Goal: Task Accomplishment & Management: Manage account settings

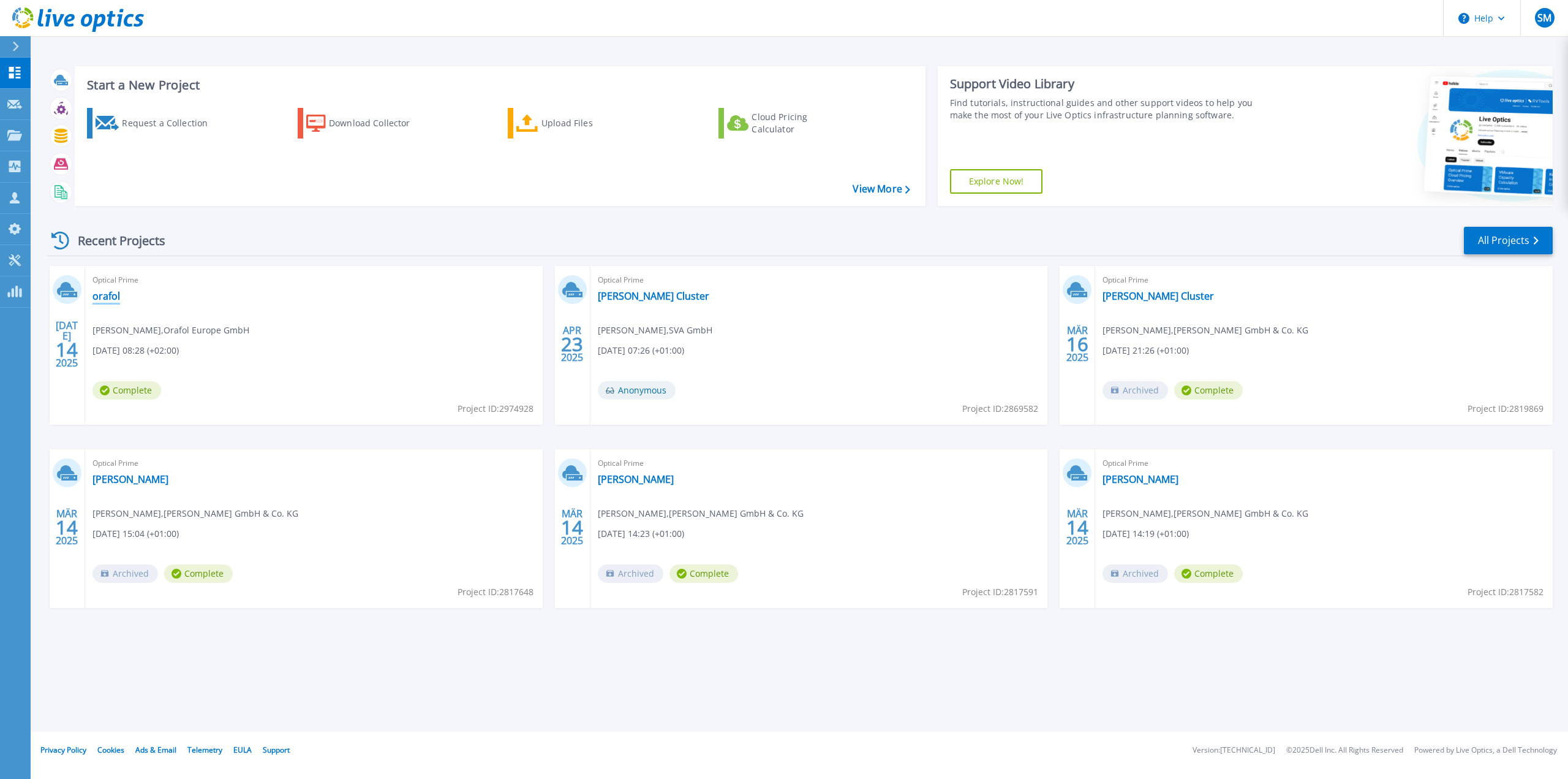
click at [105, 293] on link "orafol" at bounding box center [106, 295] width 28 height 12
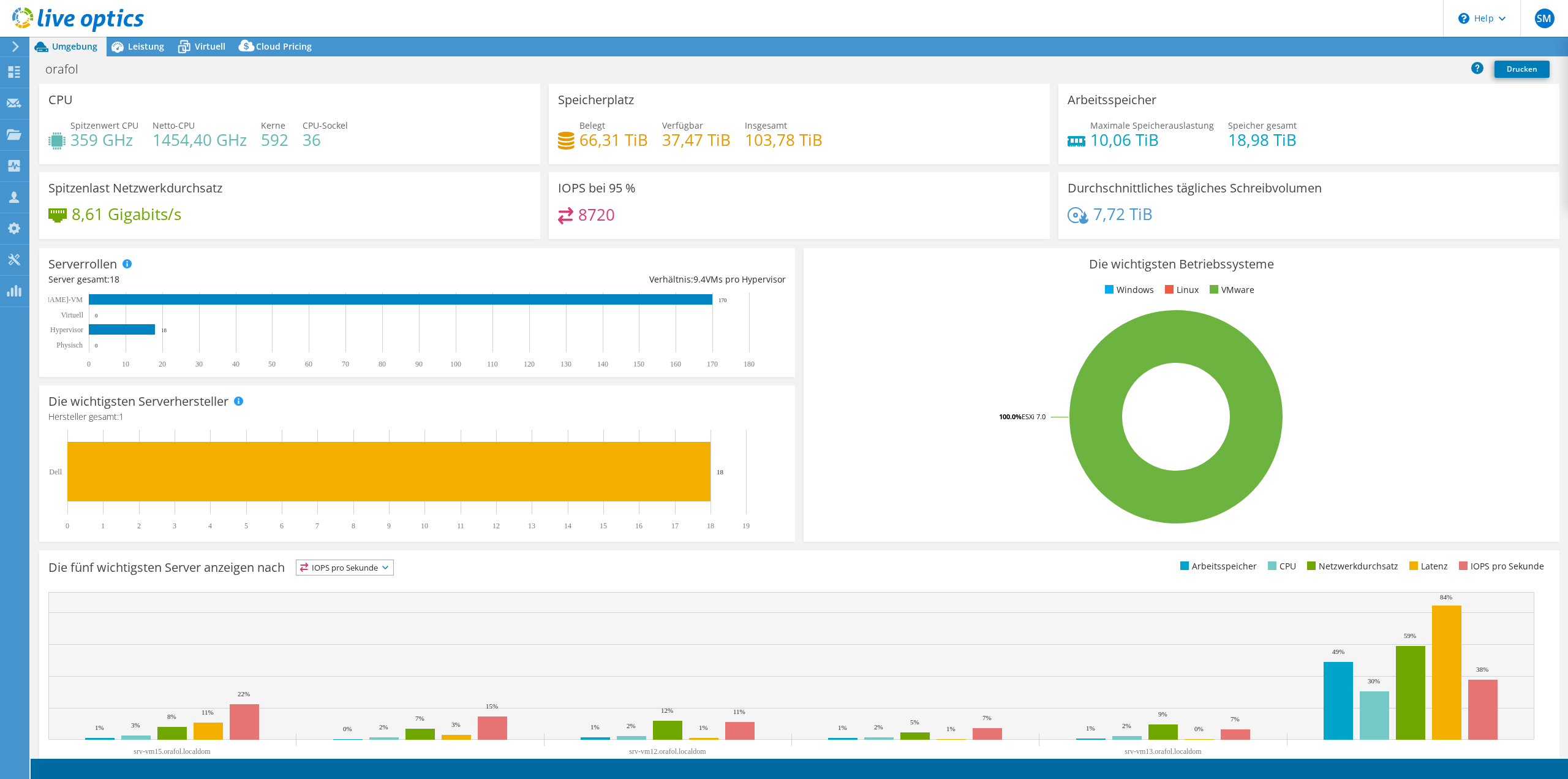
select select "USD"
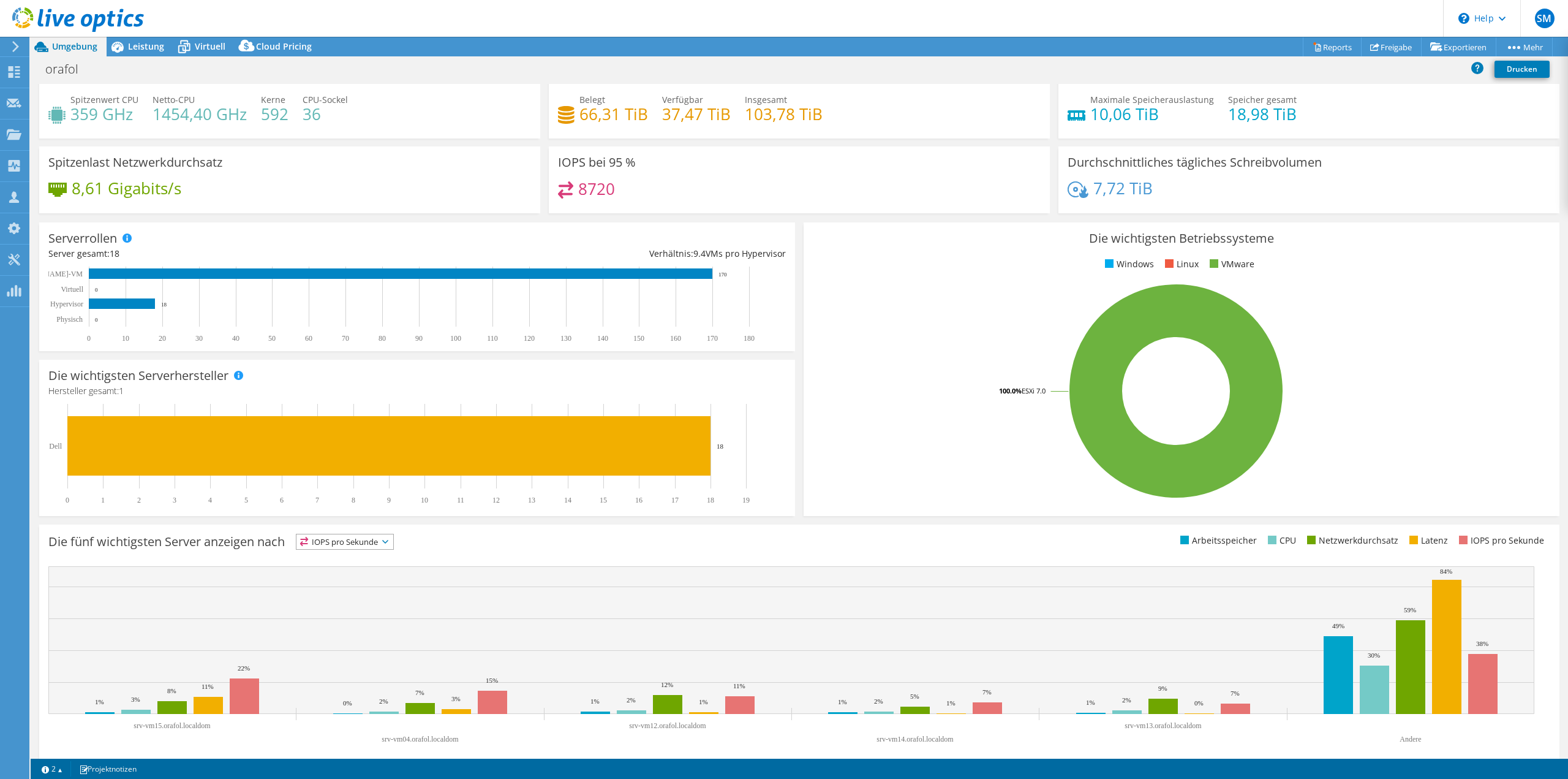
scroll to position [38, 0]
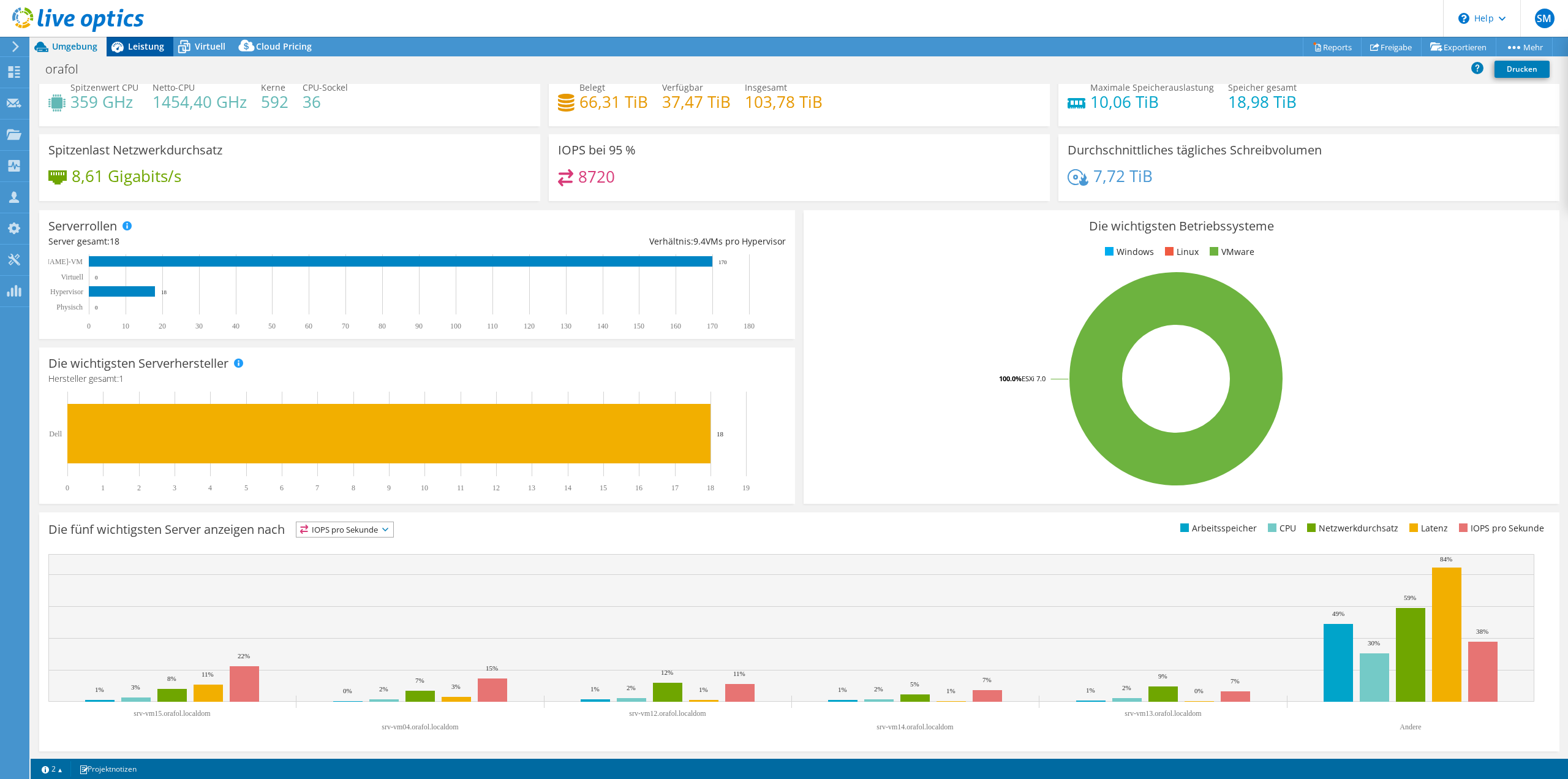
click at [157, 43] on span "Leistung" at bounding box center [146, 46] width 36 height 12
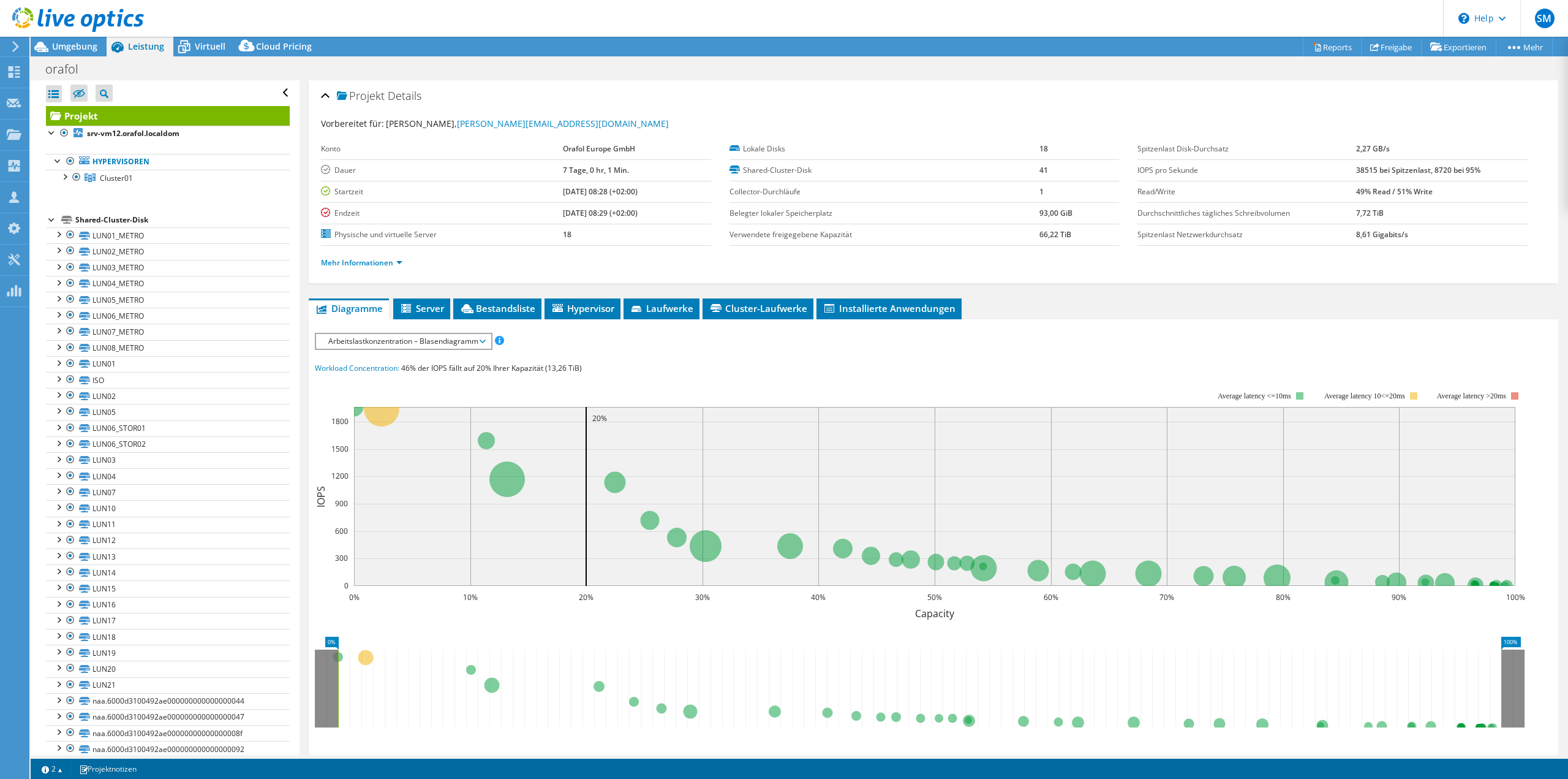
click at [442, 292] on div "Projekt Details Vorbereitet für: Dennis Schulz, D.Schulz@orafol.de Konto Orafol…" at bounding box center [933, 475] width 1267 height 790
click at [424, 304] on span "Server" at bounding box center [421, 308] width 45 height 12
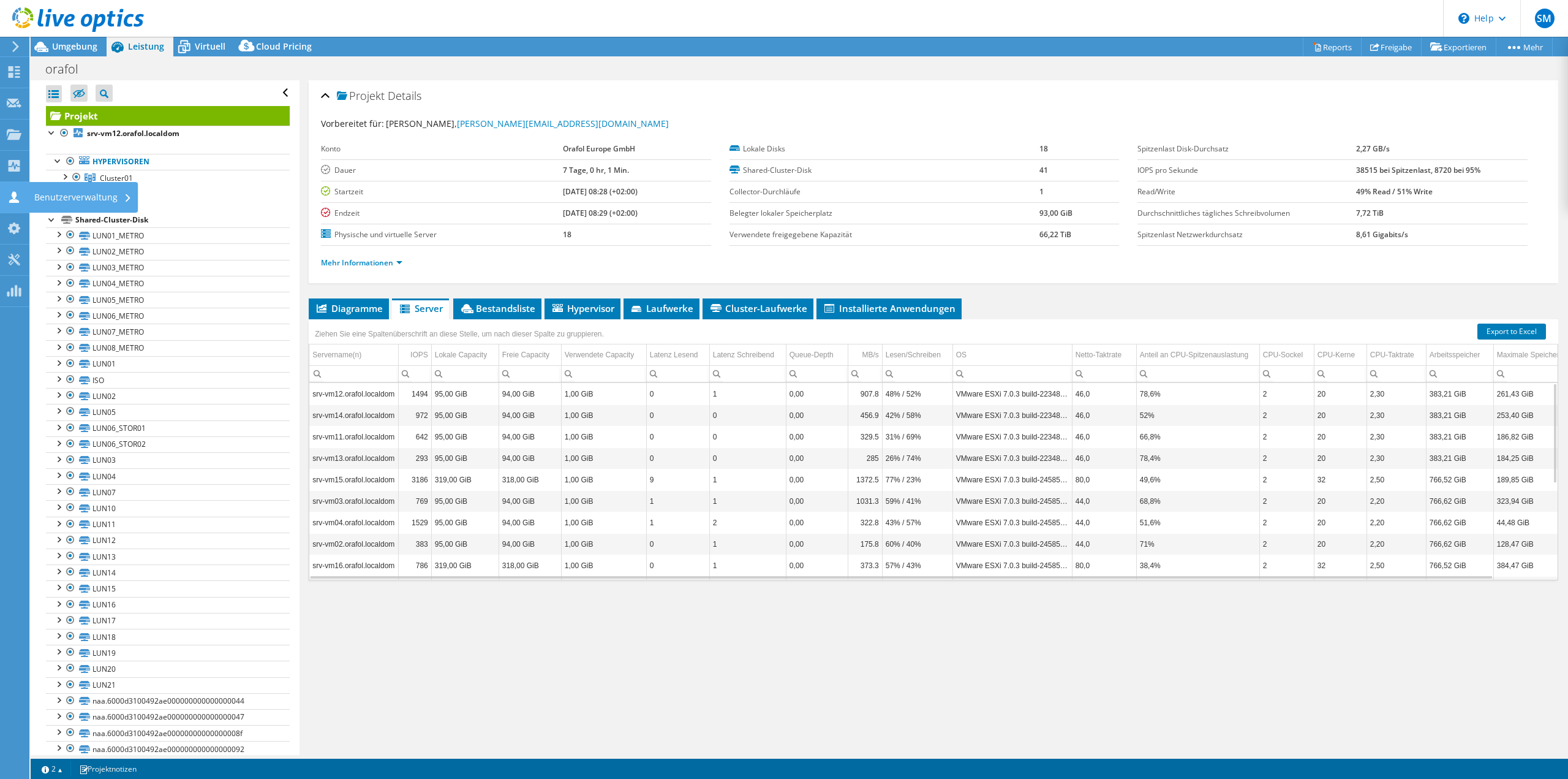
click at [11, 192] on icon at bounding box center [14, 196] width 15 height 12
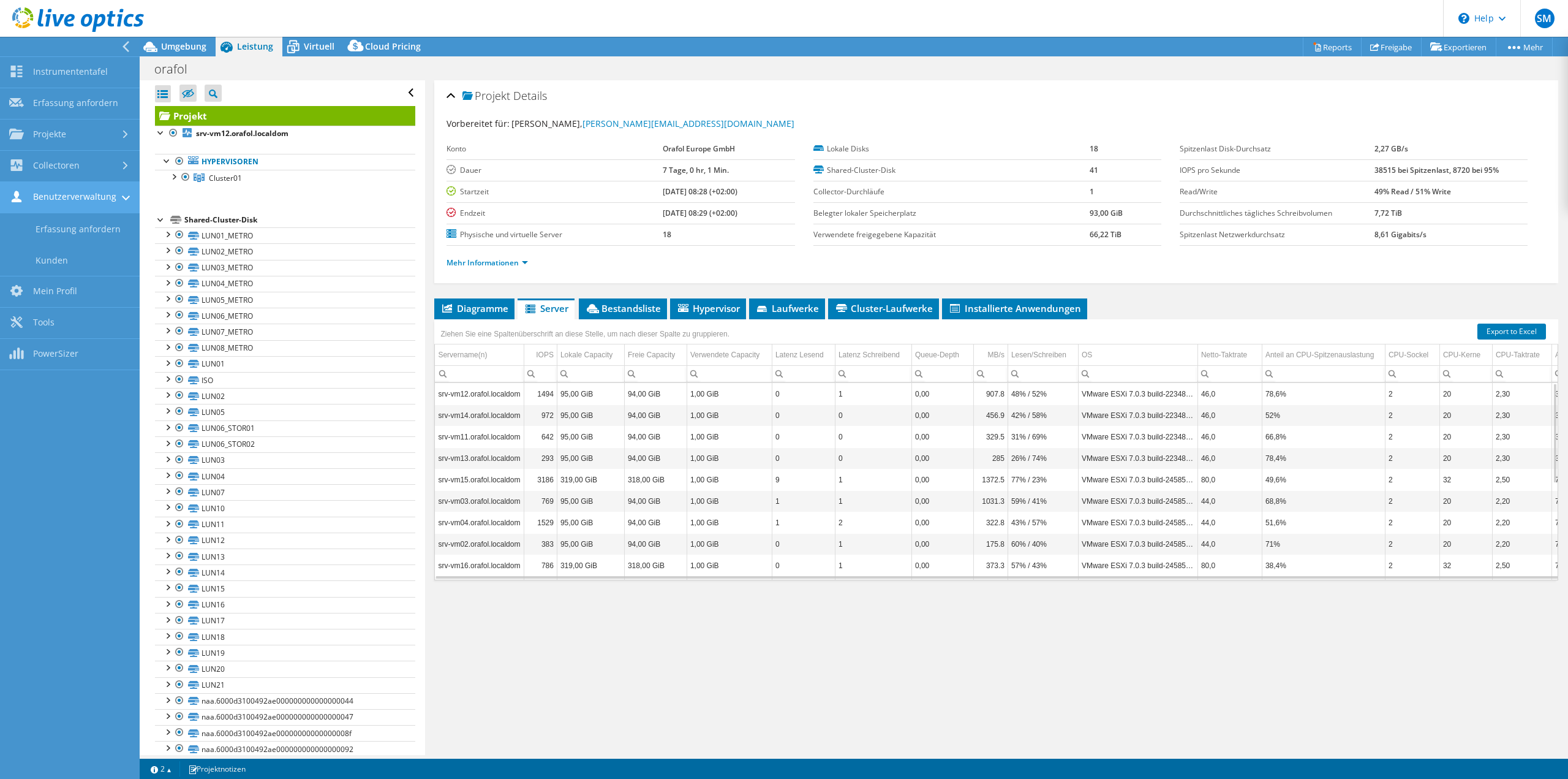
click at [85, 198] on link "Benutzerverwaltung" at bounding box center [69, 197] width 139 height 31
click at [65, 258] on link "Kunden" at bounding box center [69, 260] width 139 height 31
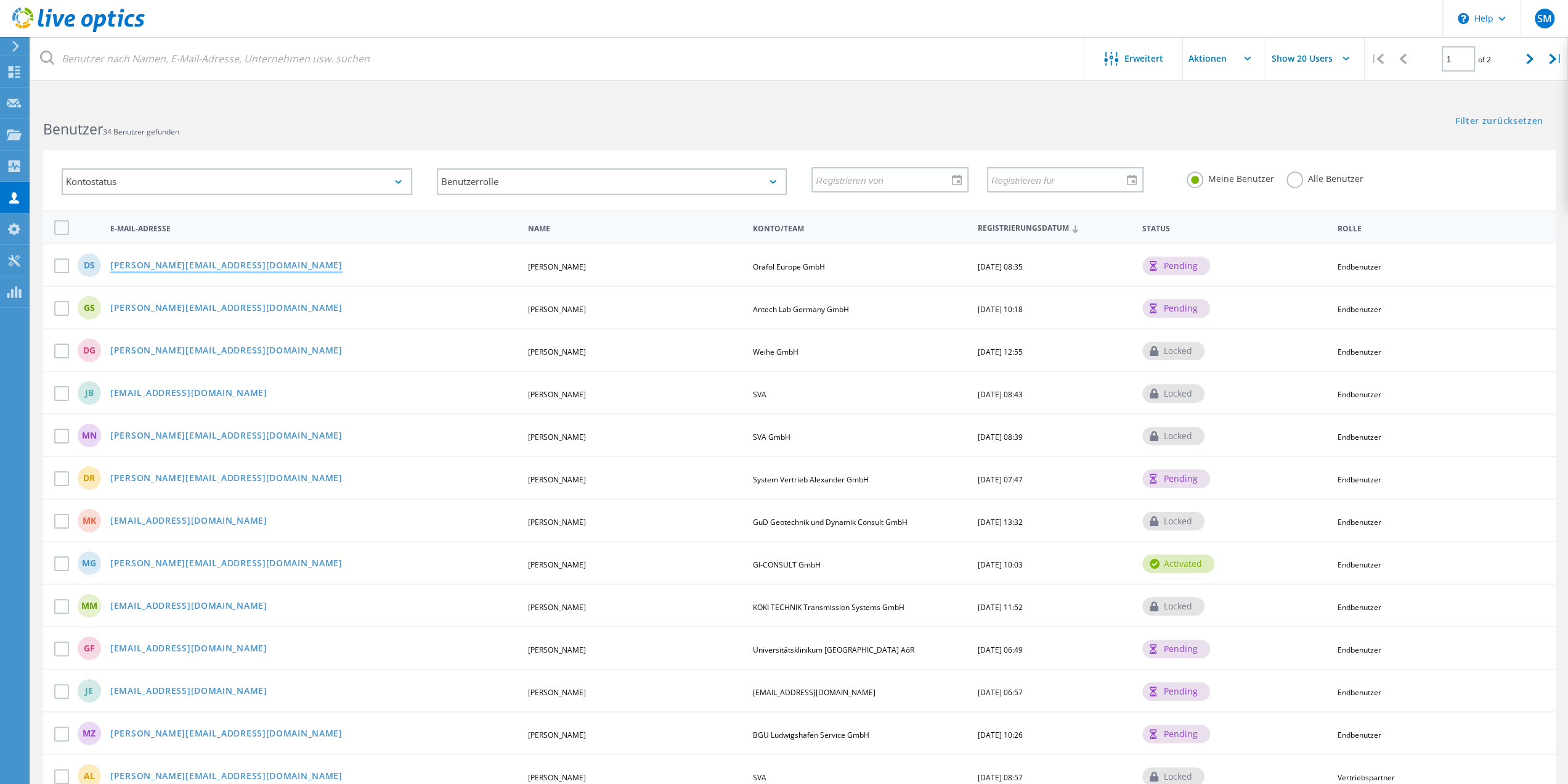
click at [160, 263] on link "[PERSON_NAME][EMAIL_ADDRESS][DOMAIN_NAME]" at bounding box center [226, 265] width 232 height 10
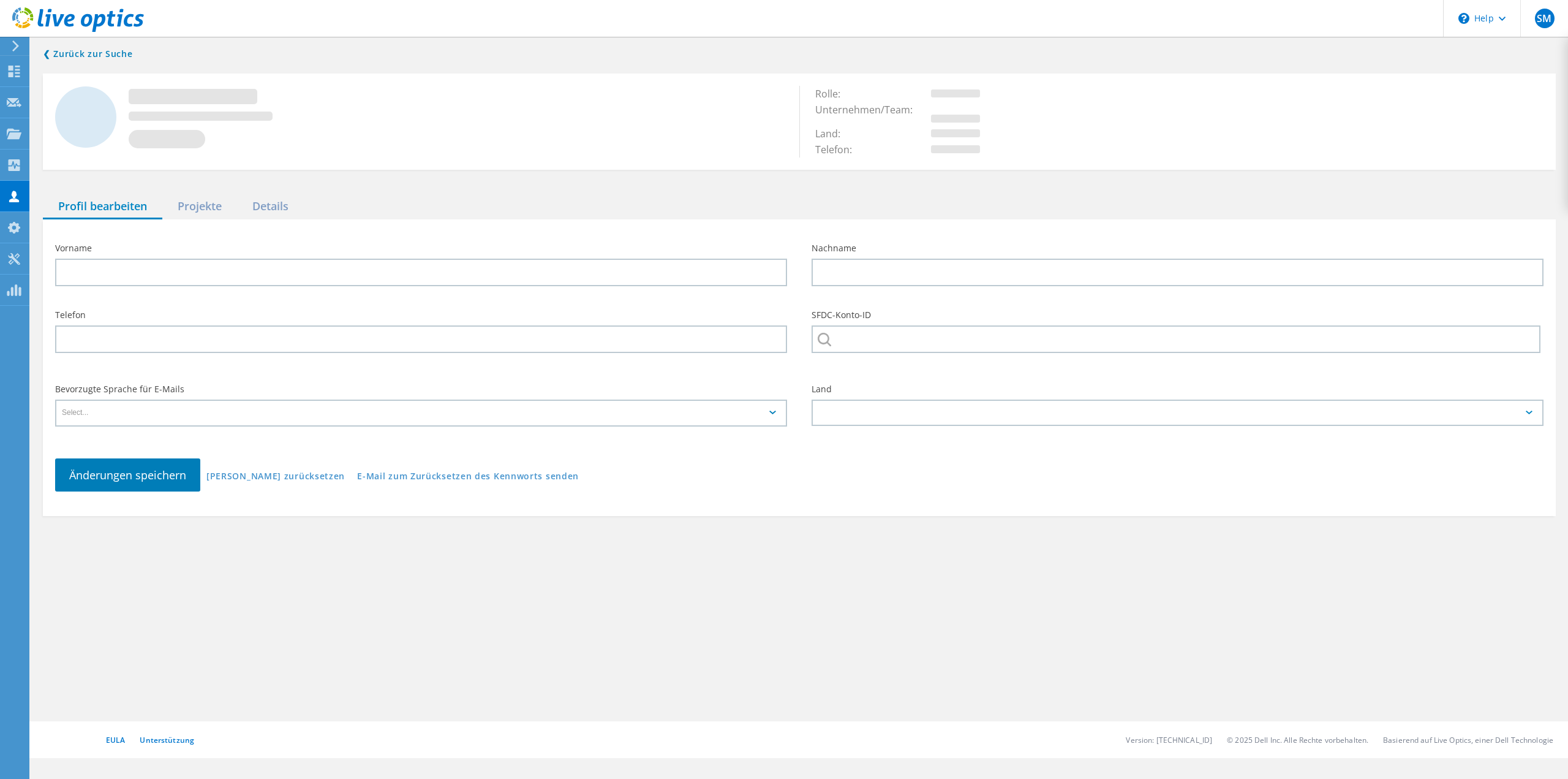
type input "Dennis"
type input "Schulz"
type input "Orafol Europe GmbH"
type input "Deutsch"
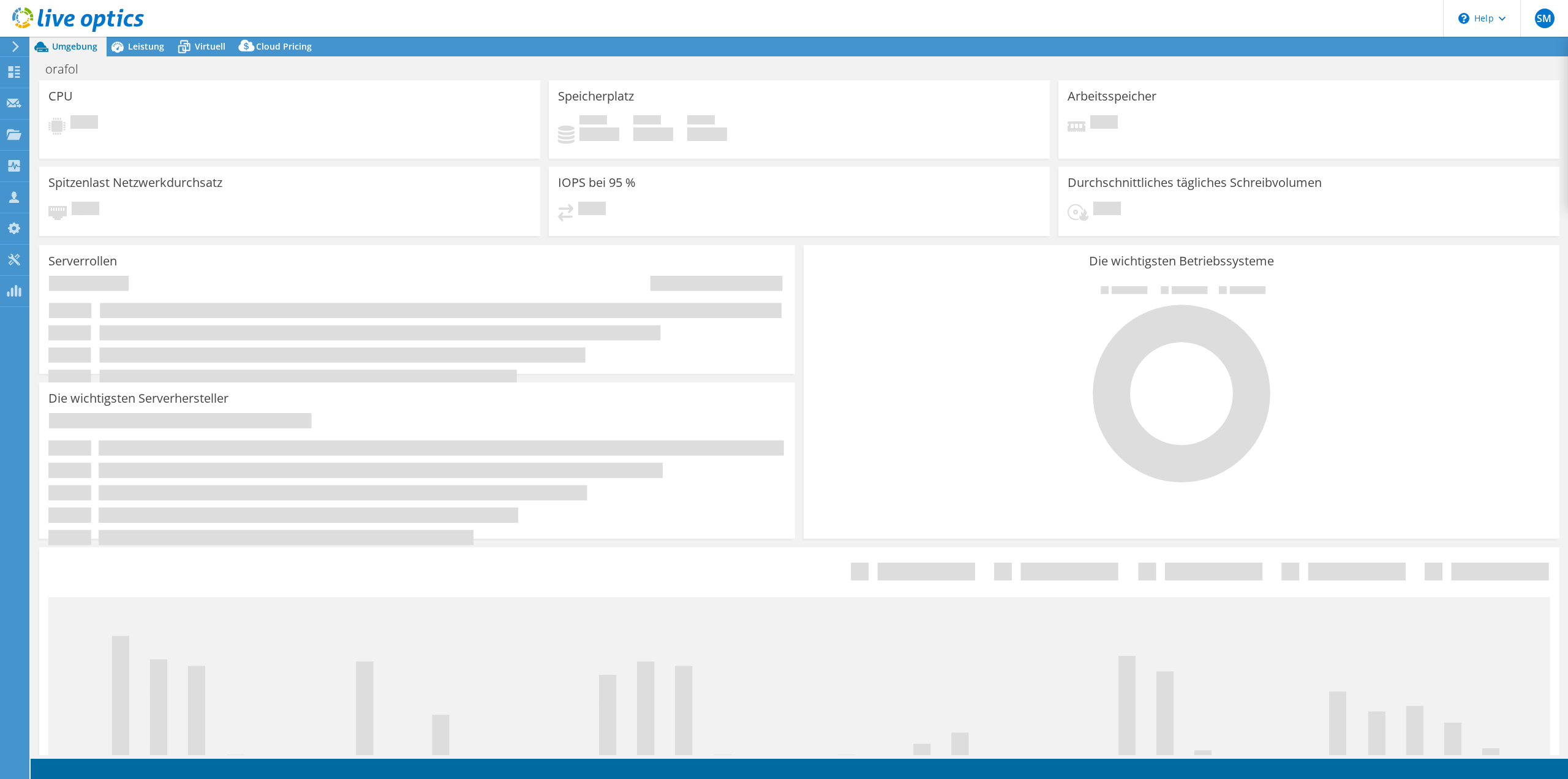
select select "USD"
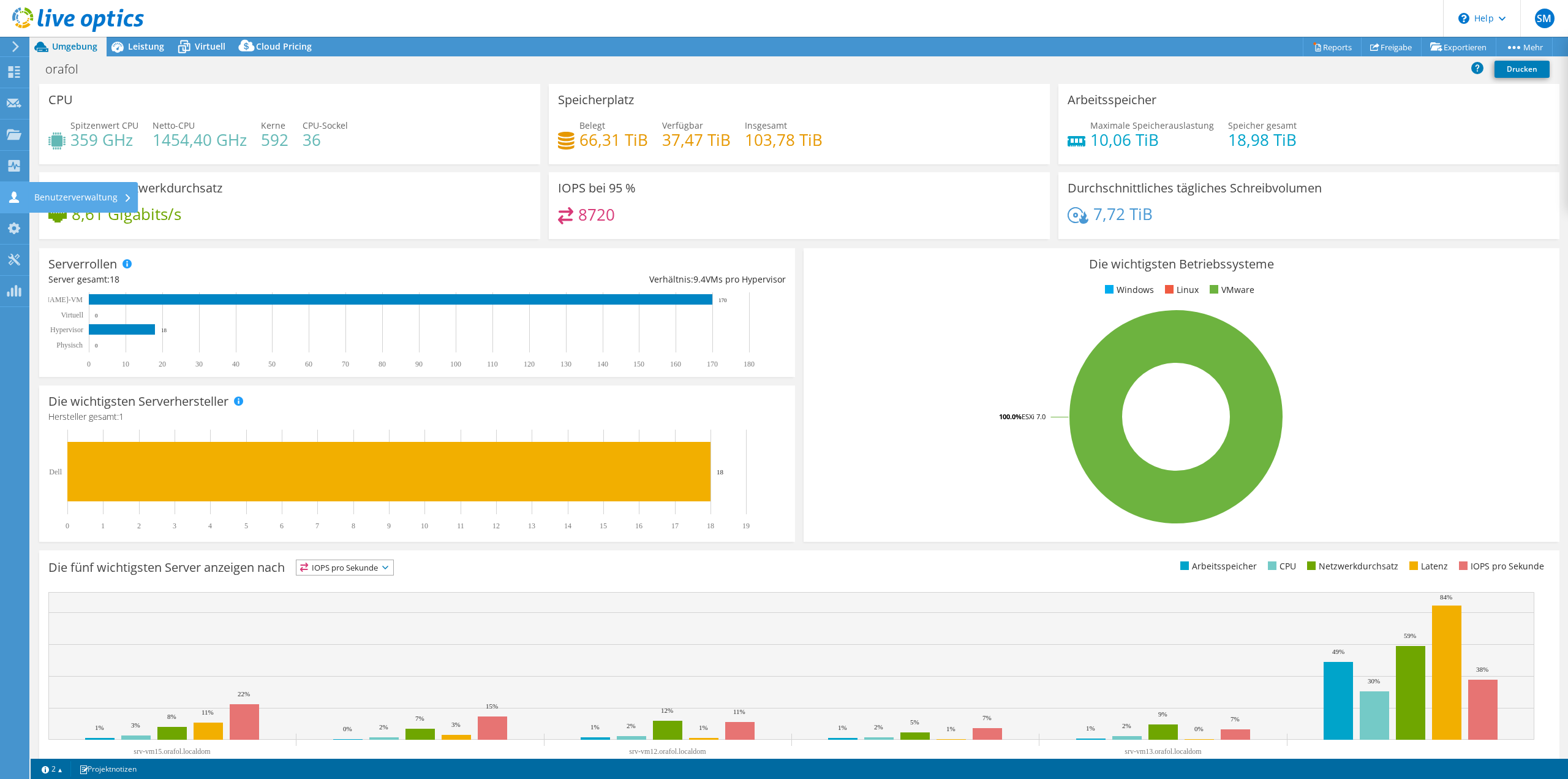
click at [16, 192] on icon at bounding box center [14, 196] width 15 height 12
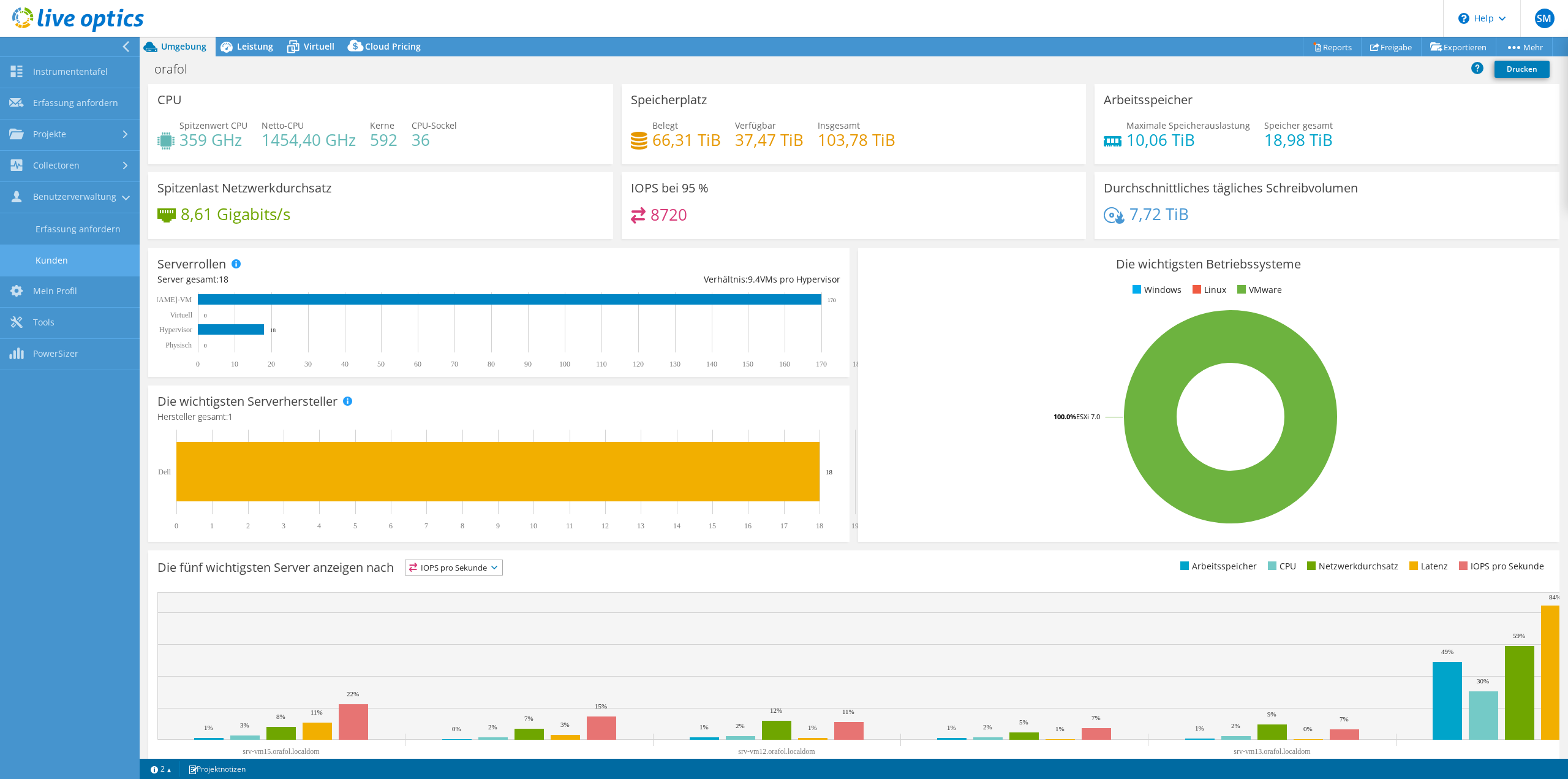
click at [63, 262] on link "Kunden" at bounding box center [69, 260] width 139 height 31
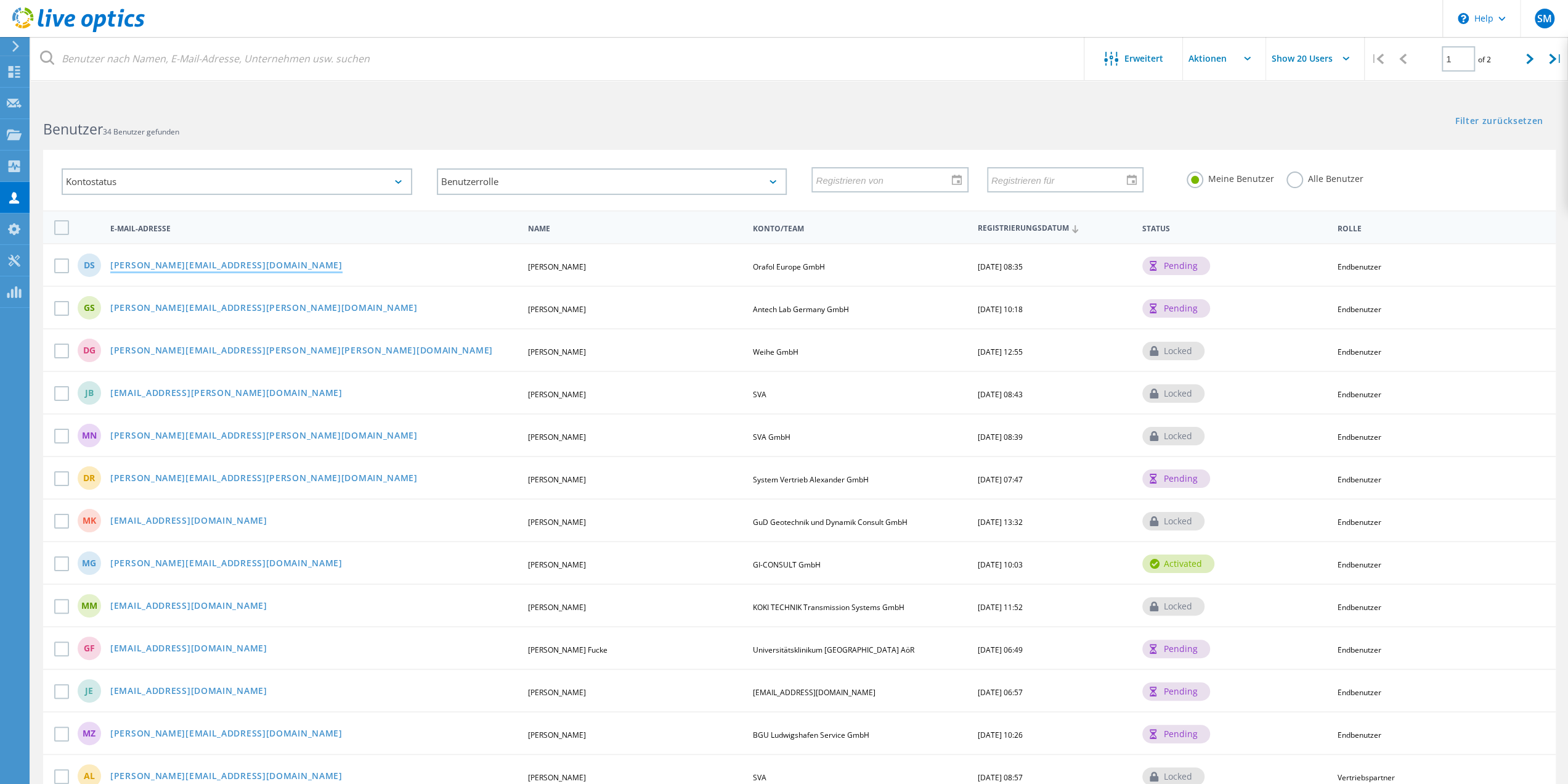
click at [162, 263] on link "[PERSON_NAME][EMAIL_ADDRESS][DOMAIN_NAME]" at bounding box center [226, 265] width 232 height 10
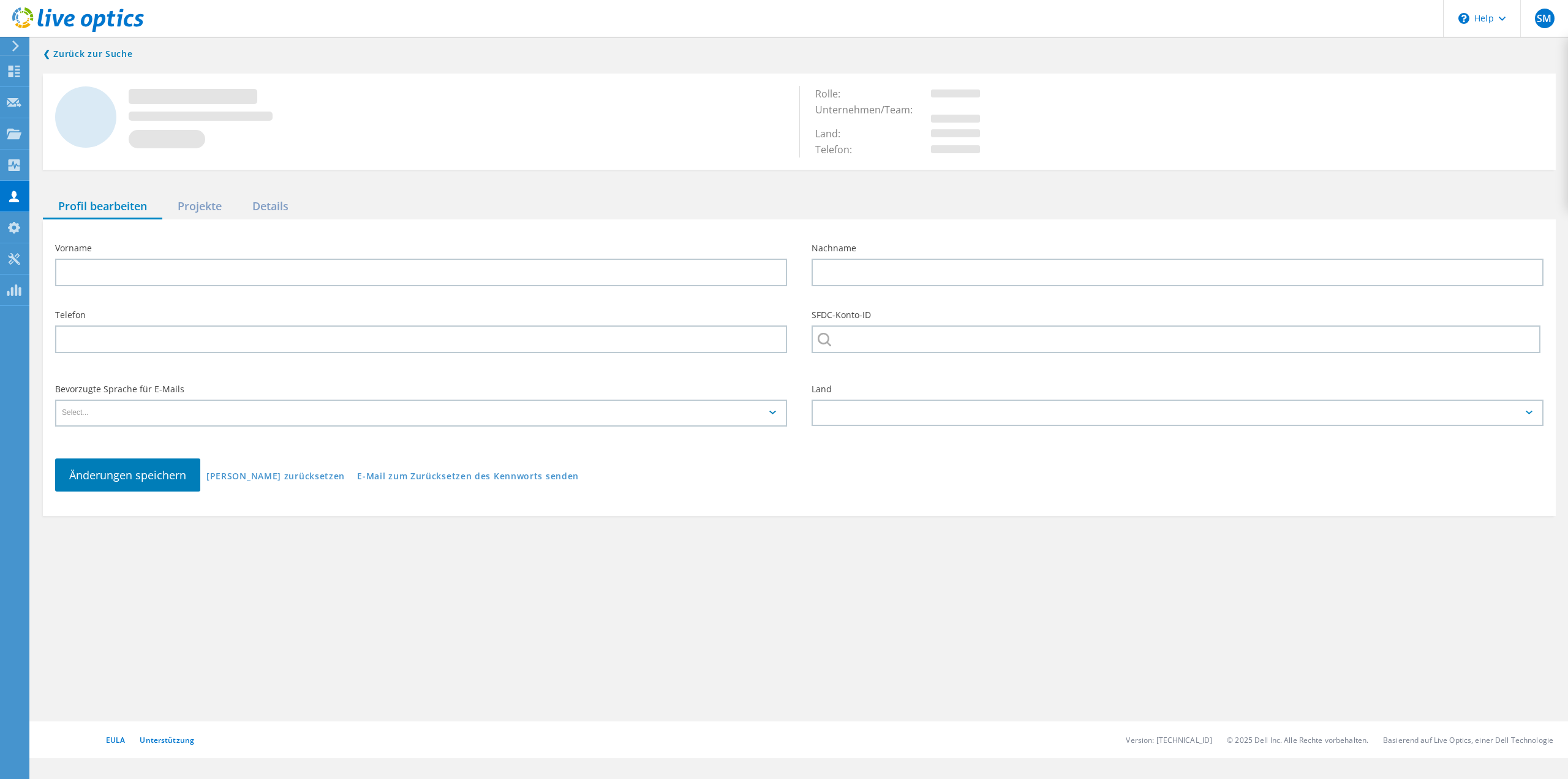
type input "[PERSON_NAME]"
type input "Orafol Europe GmbH"
type input "Deutsch"
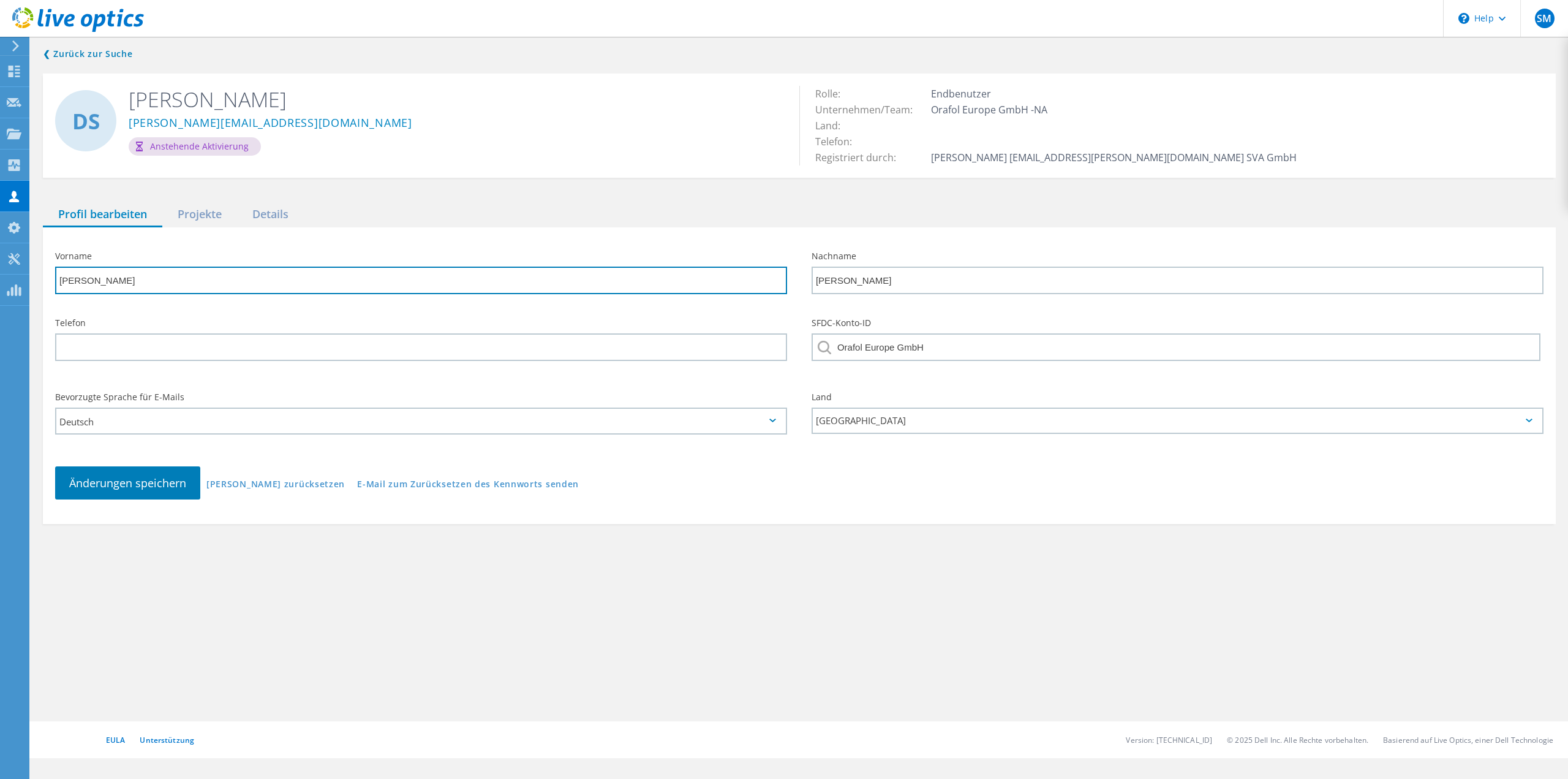
click at [94, 286] on input "[PERSON_NAME]" at bounding box center [421, 280] width 732 height 28
type input "Denes"
click at [133, 487] on span "Änderungen speichern" at bounding box center [127, 483] width 117 height 15
